Goal: Information Seeking & Learning: Learn about a topic

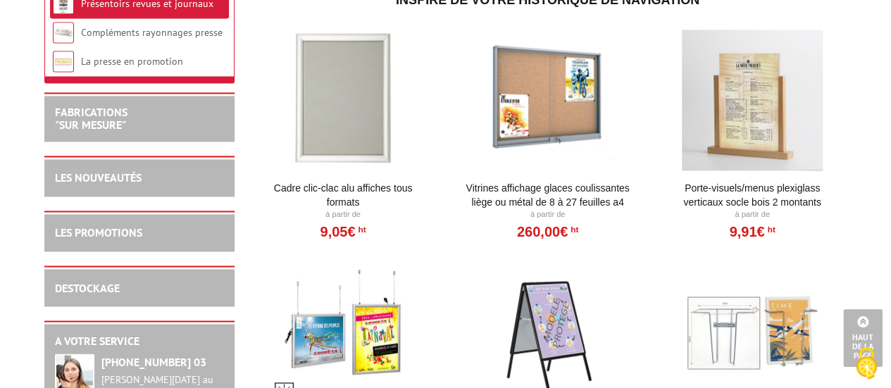
scroll to position [775, 0]
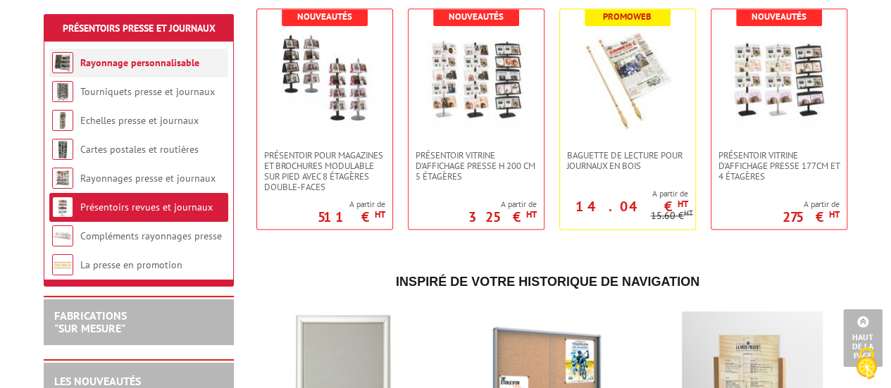
click at [140, 68] on link "Rayonnage personnalisable" at bounding box center [139, 62] width 119 height 13
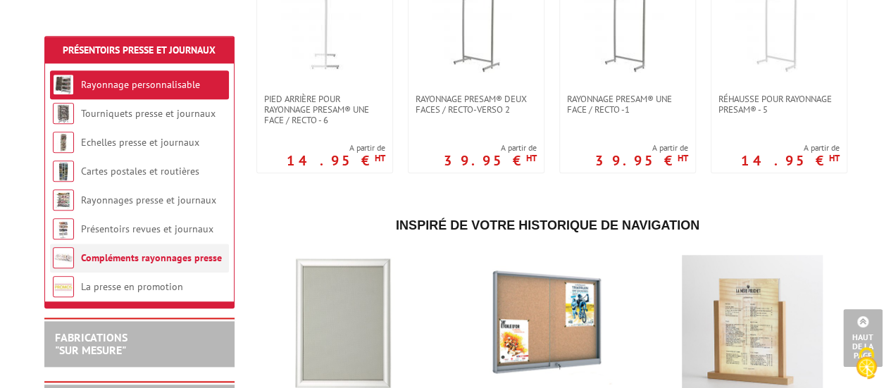
scroll to position [493, 0]
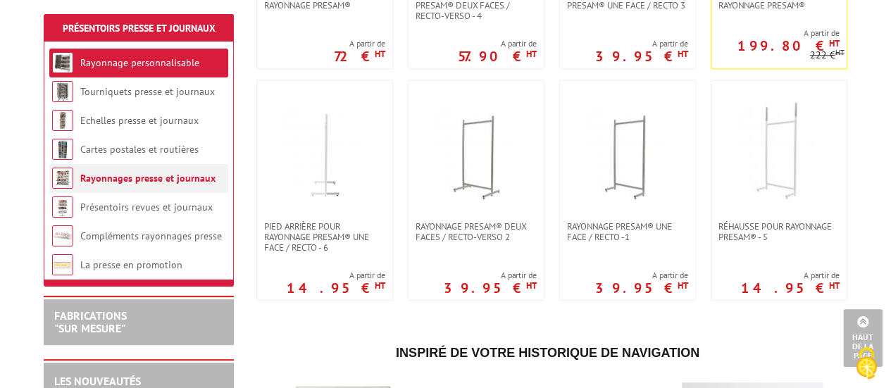
click at [150, 181] on link "Rayonnages presse et journaux" at bounding box center [147, 178] width 135 height 13
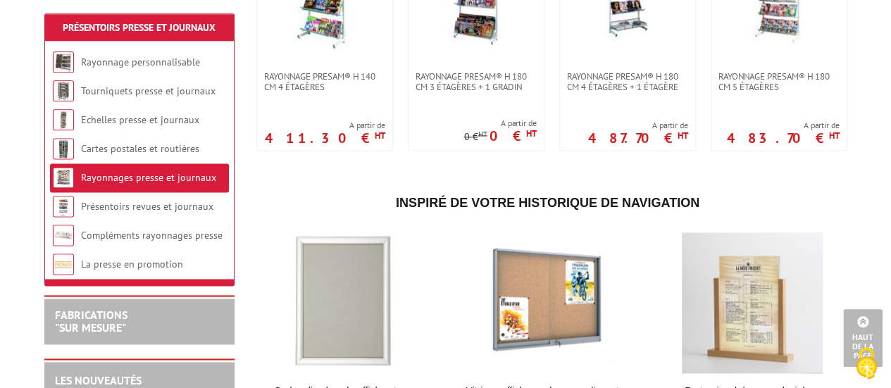
scroll to position [916, 0]
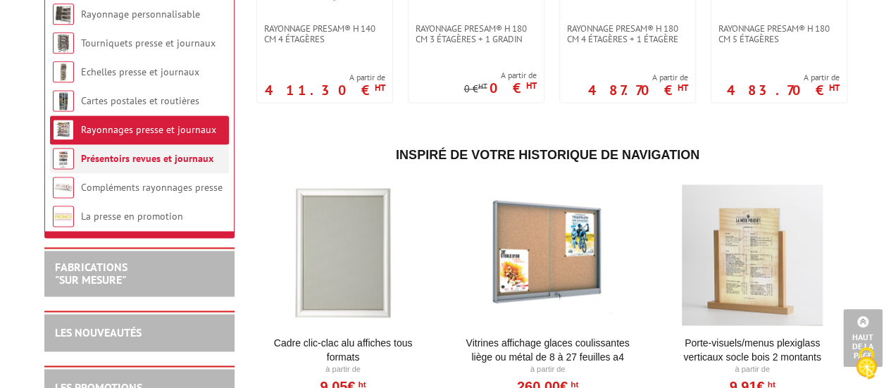
click at [146, 165] on link "Présentoirs revues et journaux" at bounding box center [147, 158] width 132 height 13
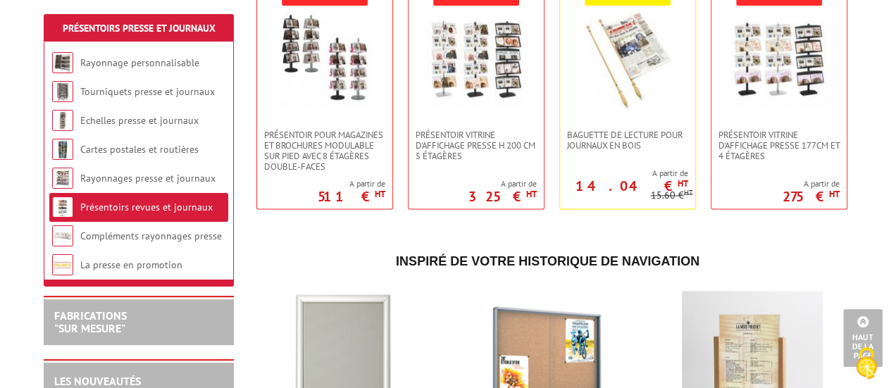
scroll to position [845, 0]
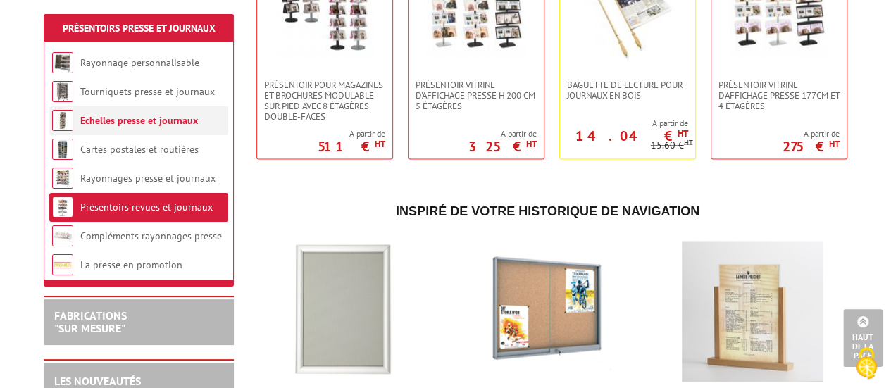
click at [144, 130] on li "Echelles presse et journaux" at bounding box center [138, 120] width 179 height 29
click at [140, 120] on link "Echelles presse et journaux" at bounding box center [139, 120] width 118 height 13
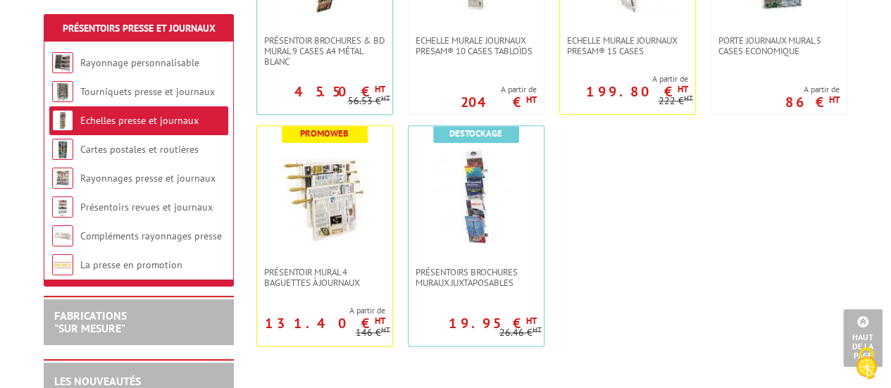
scroll to position [704, 0]
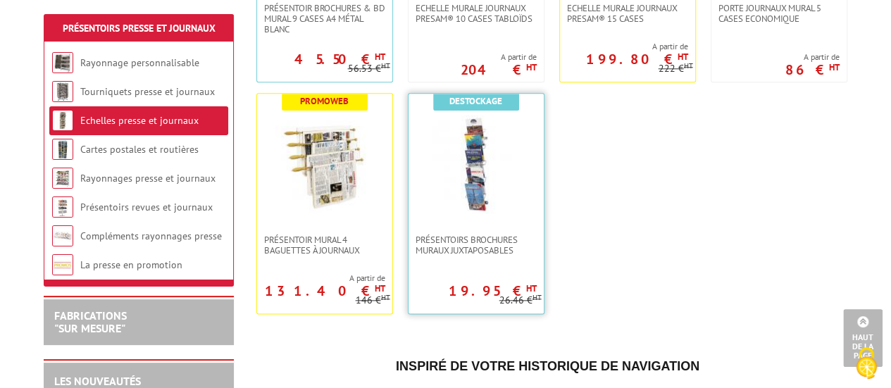
click at [478, 168] on img at bounding box center [476, 164] width 99 height 99
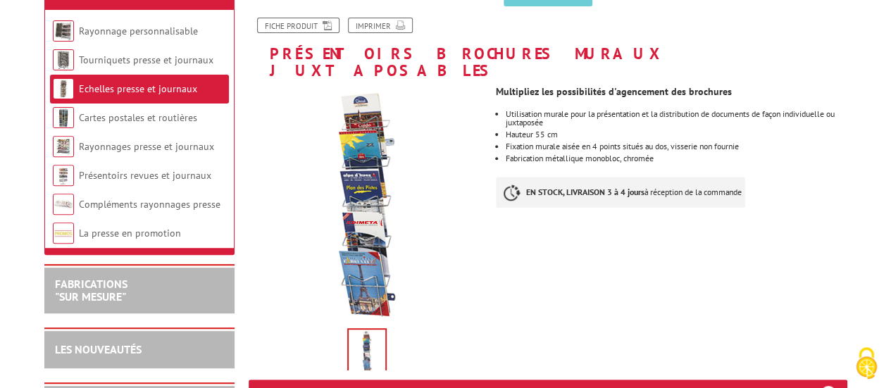
scroll to position [282, 0]
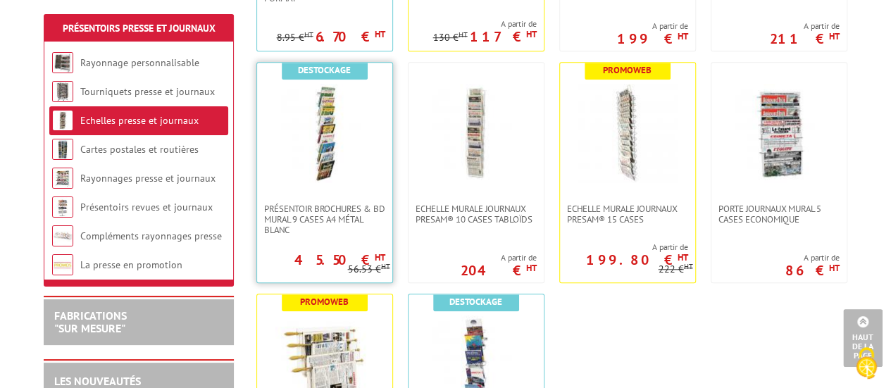
scroll to position [493, 0]
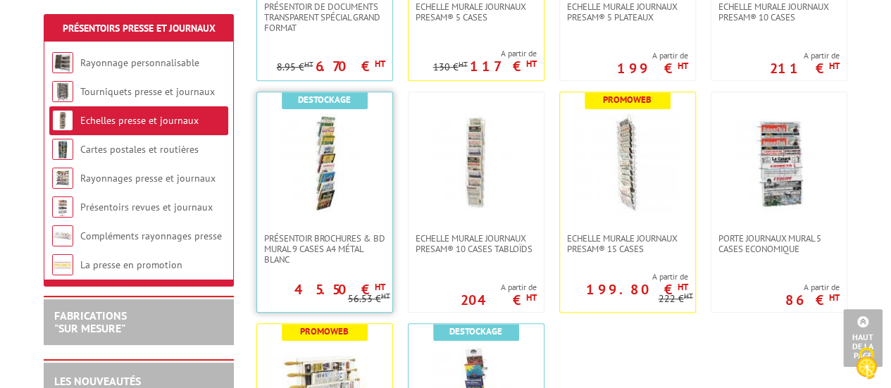
click at [313, 140] on img at bounding box center [324, 162] width 99 height 99
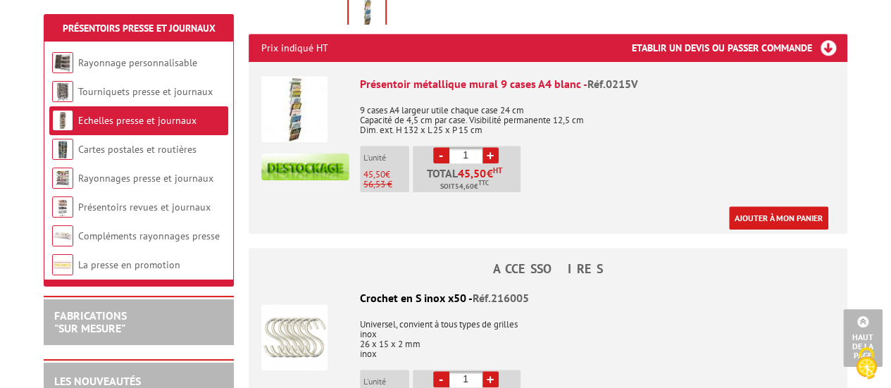
scroll to position [563, 0]
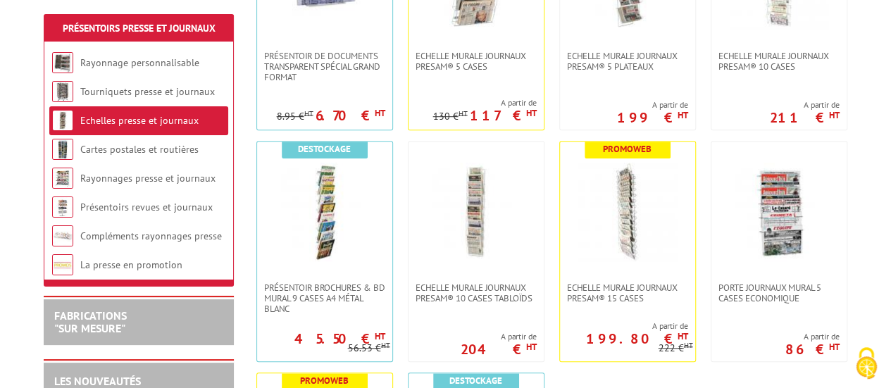
scroll to position [423, 0]
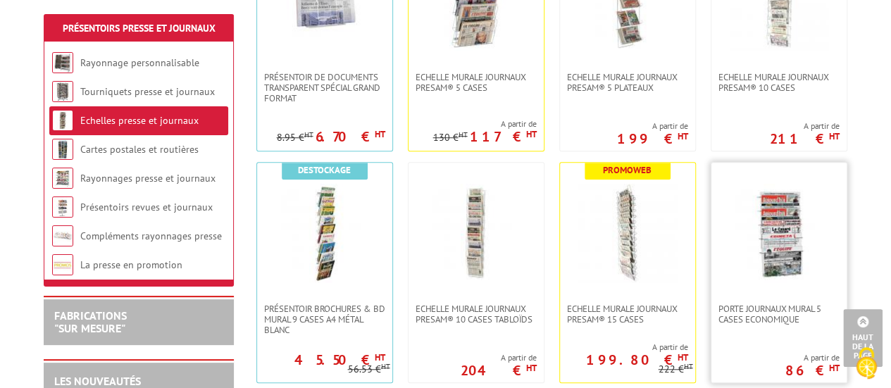
click at [790, 221] on img at bounding box center [779, 233] width 99 height 99
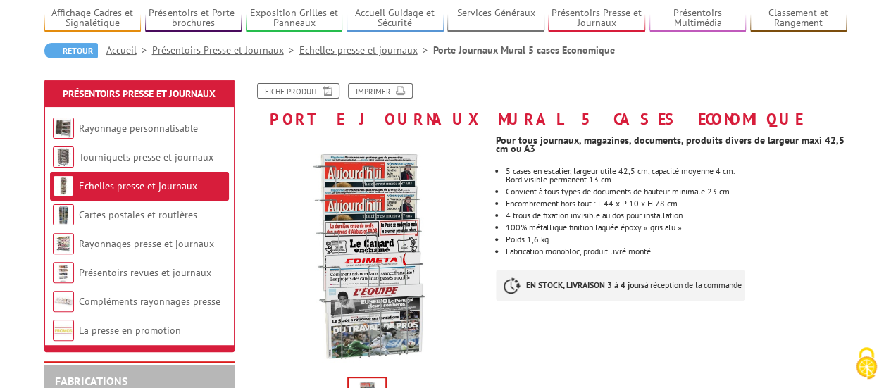
scroll to position [141, 0]
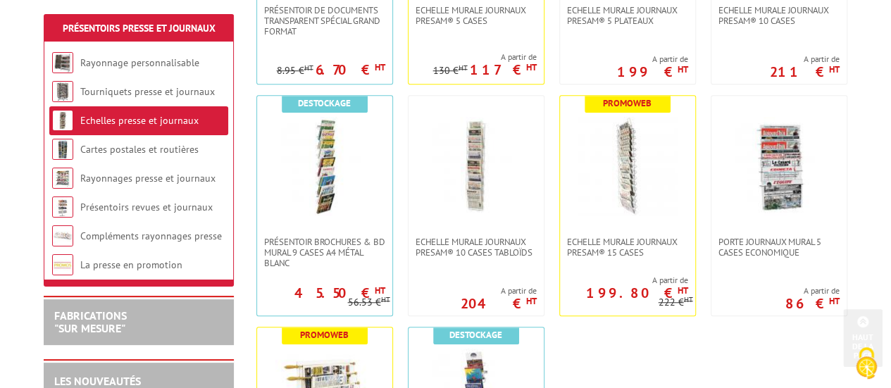
scroll to position [493, 0]
